Goal: Find specific page/section

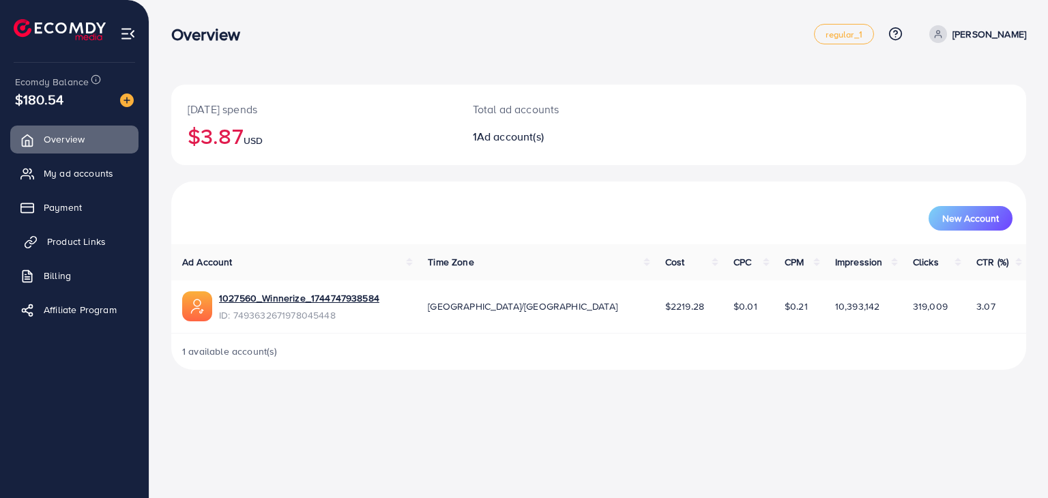
click at [72, 246] on span "Product Links" at bounding box center [76, 242] width 59 height 14
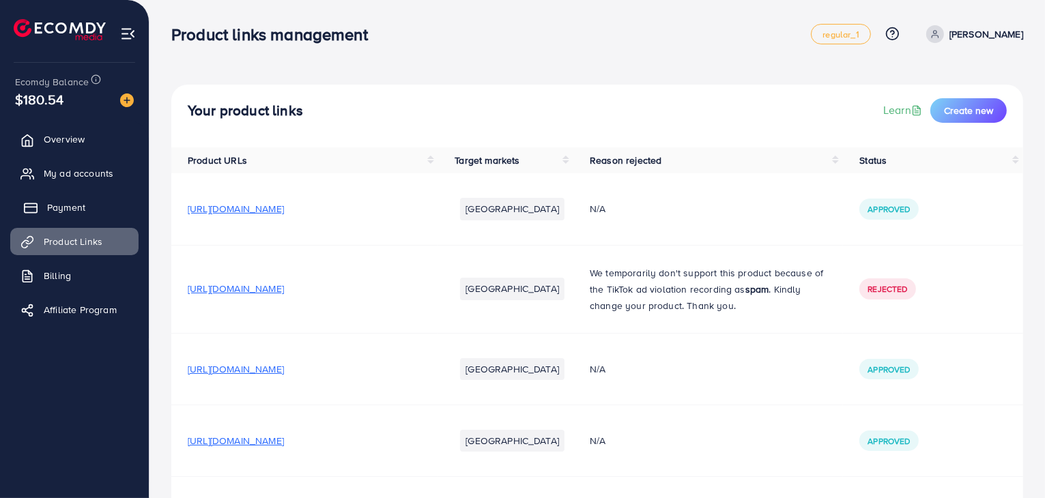
click at [70, 208] on span "Payment" at bounding box center [66, 208] width 38 height 14
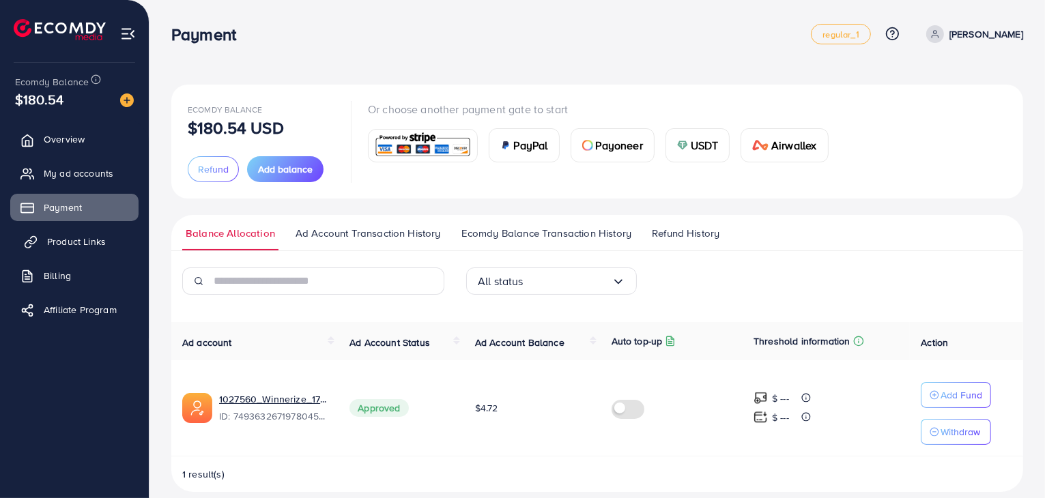
click at [54, 233] on link "Product Links" at bounding box center [74, 241] width 128 height 27
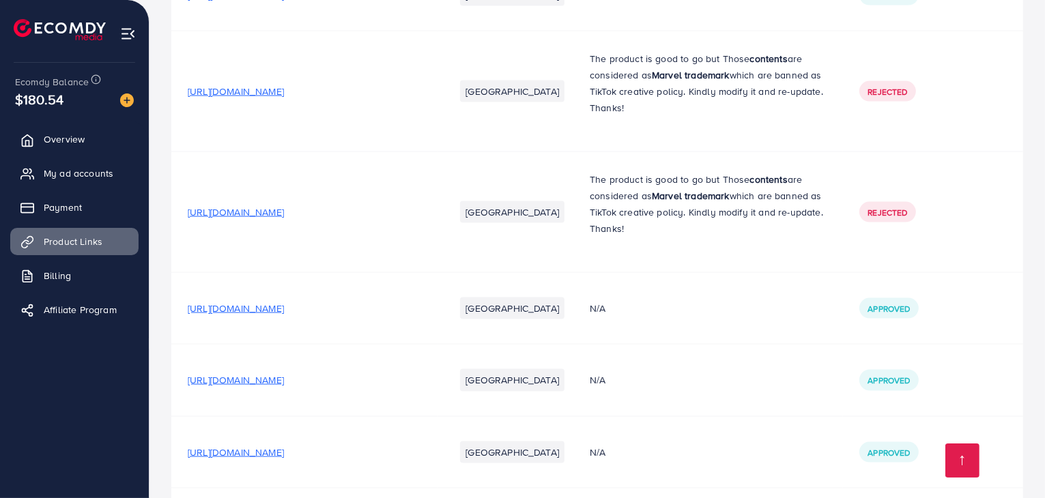
scroll to position [7158, 0]
